Goal: Task Accomplishment & Management: Complete application form

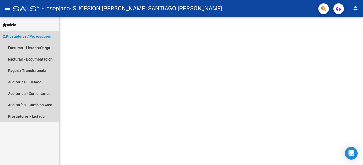
click at [45, 36] on span "Prestadores / Proveedores" at bounding box center [27, 36] width 48 height 6
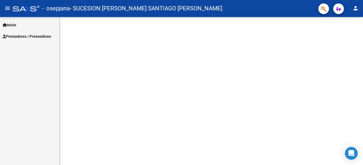
click at [45, 36] on span "Prestadores / Proveedores" at bounding box center [27, 36] width 48 height 6
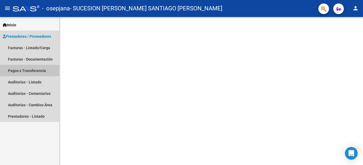
click at [36, 73] on link "Pagos x Transferencia" at bounding box center [29, 70] width 59 height 11
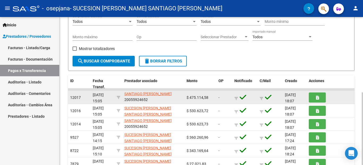
scroll to position [74, 0]
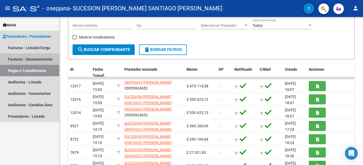
click at [33, 60] on link "Facturas - Documentación" at bounding box center [29, 58] width 59 height 11
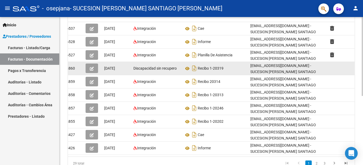
scroll to position [76, 0]
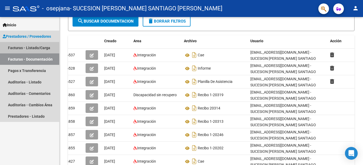
click at [32, 46] on link "Facturas - Listado/Carga" at bounding box center [29, 47] width 59 height 11
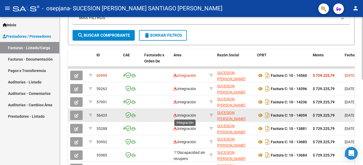
scroll to position [156, 0]
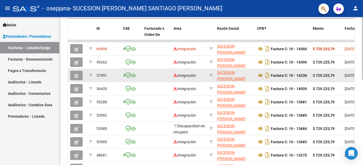
click at [77, 74] on icon "button" at bounding box center [76, 76] width 4 height 4
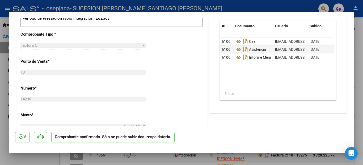
scroll to position [198, 0]
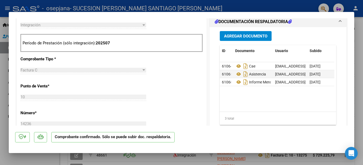
click at [249, 34] on span "Agregar Documento" at bounding box center [245, 36] width 43 height 5
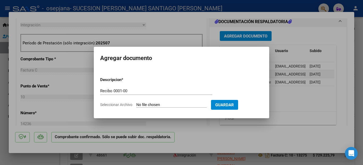
click at [133, 90] on input "Recibo 0001-00" at bounding box center [156, 90] width 112 height 5
type input "Recibo 0001-00020416"
click at [157, 103] on input "Seleccionar Archivo" at bounding box center [171, 104] width 70 height 5
type input "C:\fakepath\RC_0001-00020416_OSEPJANA E991.pdf"
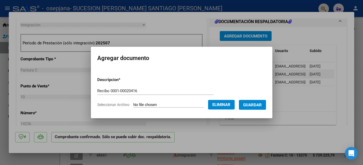
click at [257, 103] on span "Guardar" at bounding box center [252, 104] width 19 height 5
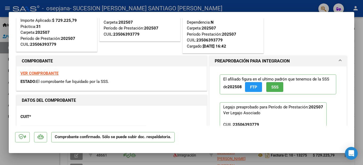
scroll to position [0, 0]
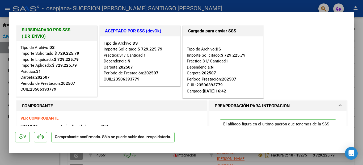
click at [26, 160] on div at bounding box center [181, 82] width 363 height 165
